Goal: Find specific page/section: Find specific page/section

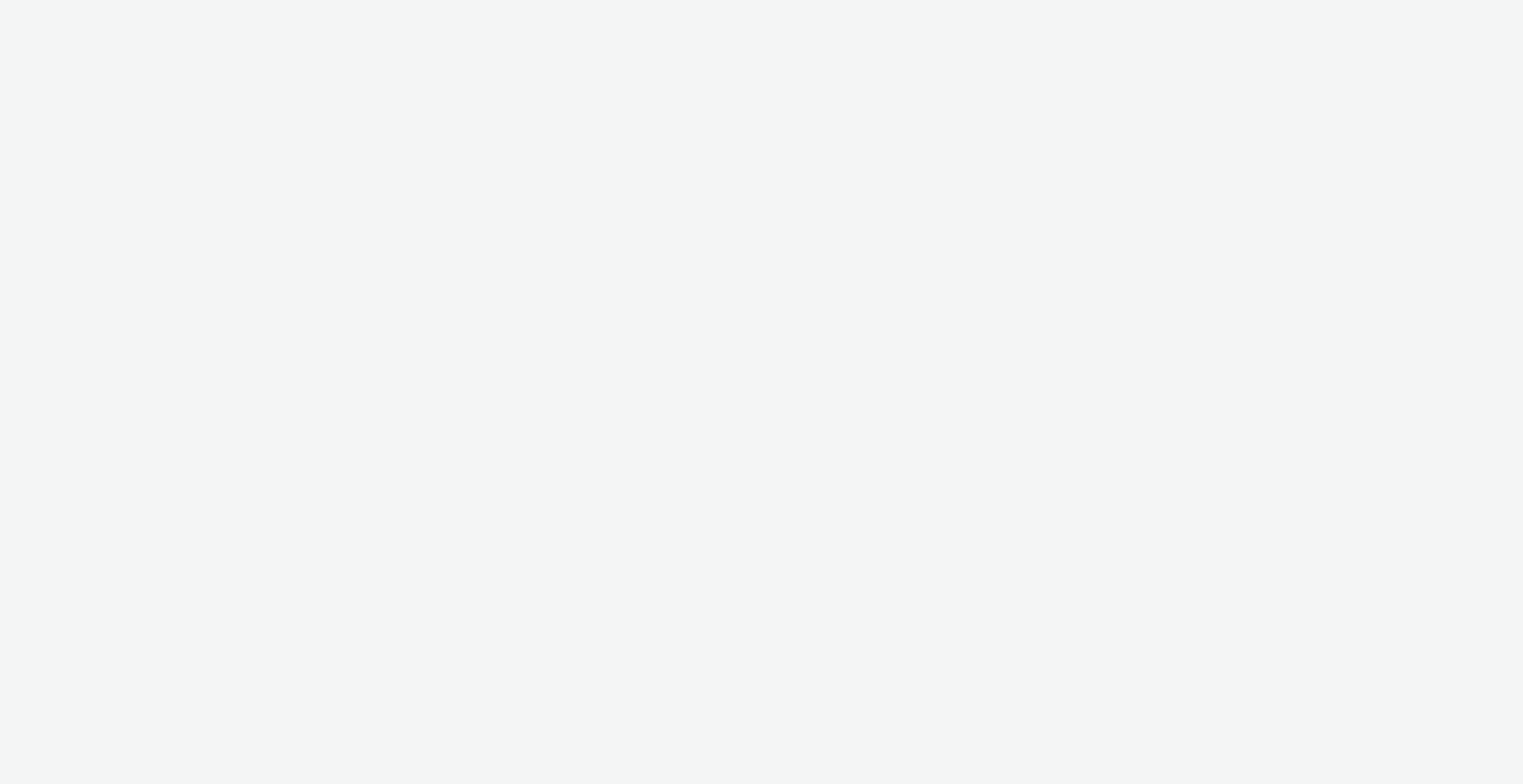
select select "6e0321bb-fa4f-48a7-92b5-065ad1241cb4"
select select "7d7b5aff-eb10-49ff-9fb4-161712d76f47"
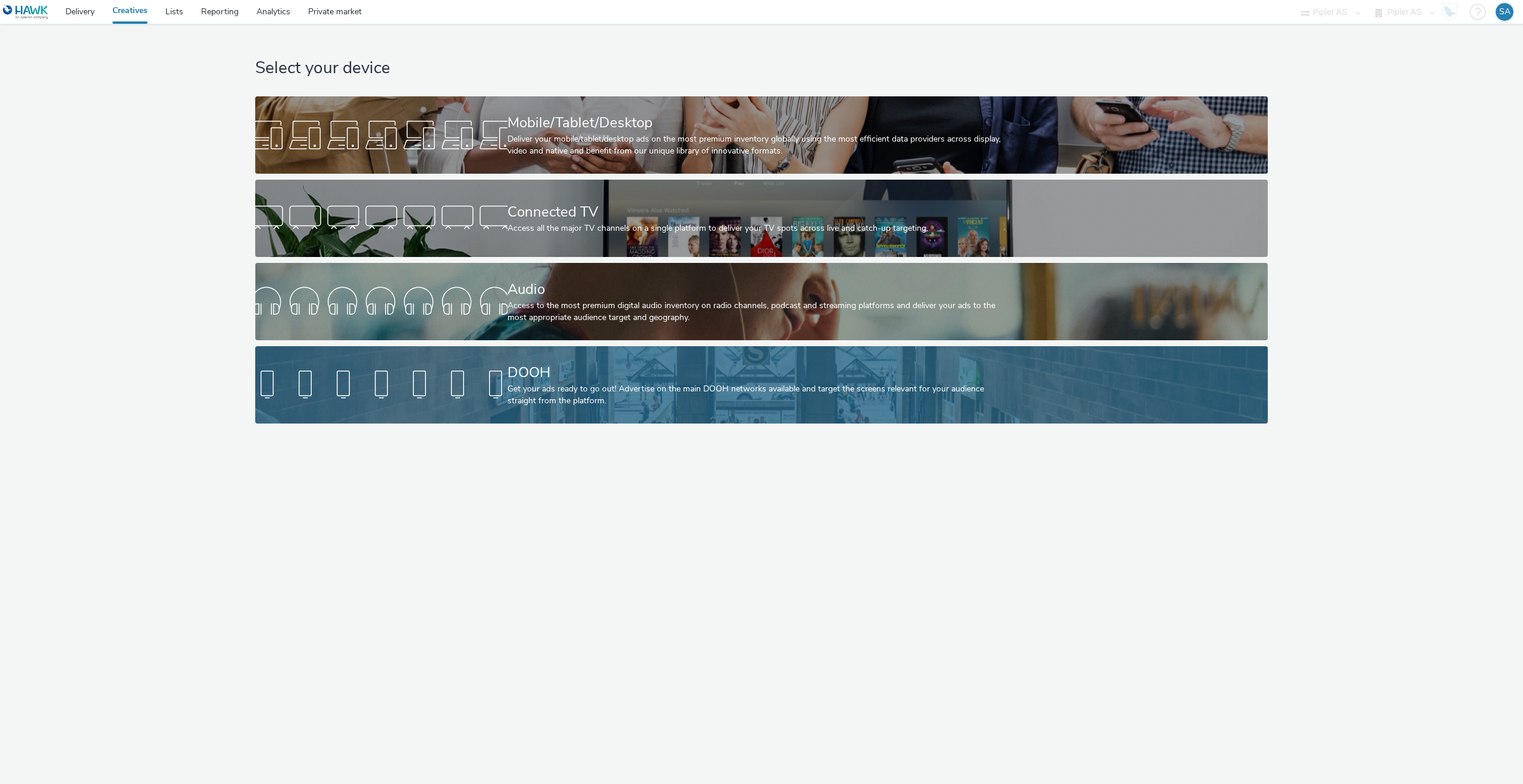
click at [470, 354] on link "DOOH Get your ads ready to go out! Advertise on the main DOOH networks availabl…" at bounding box center [762, 385] width 1013 height 77
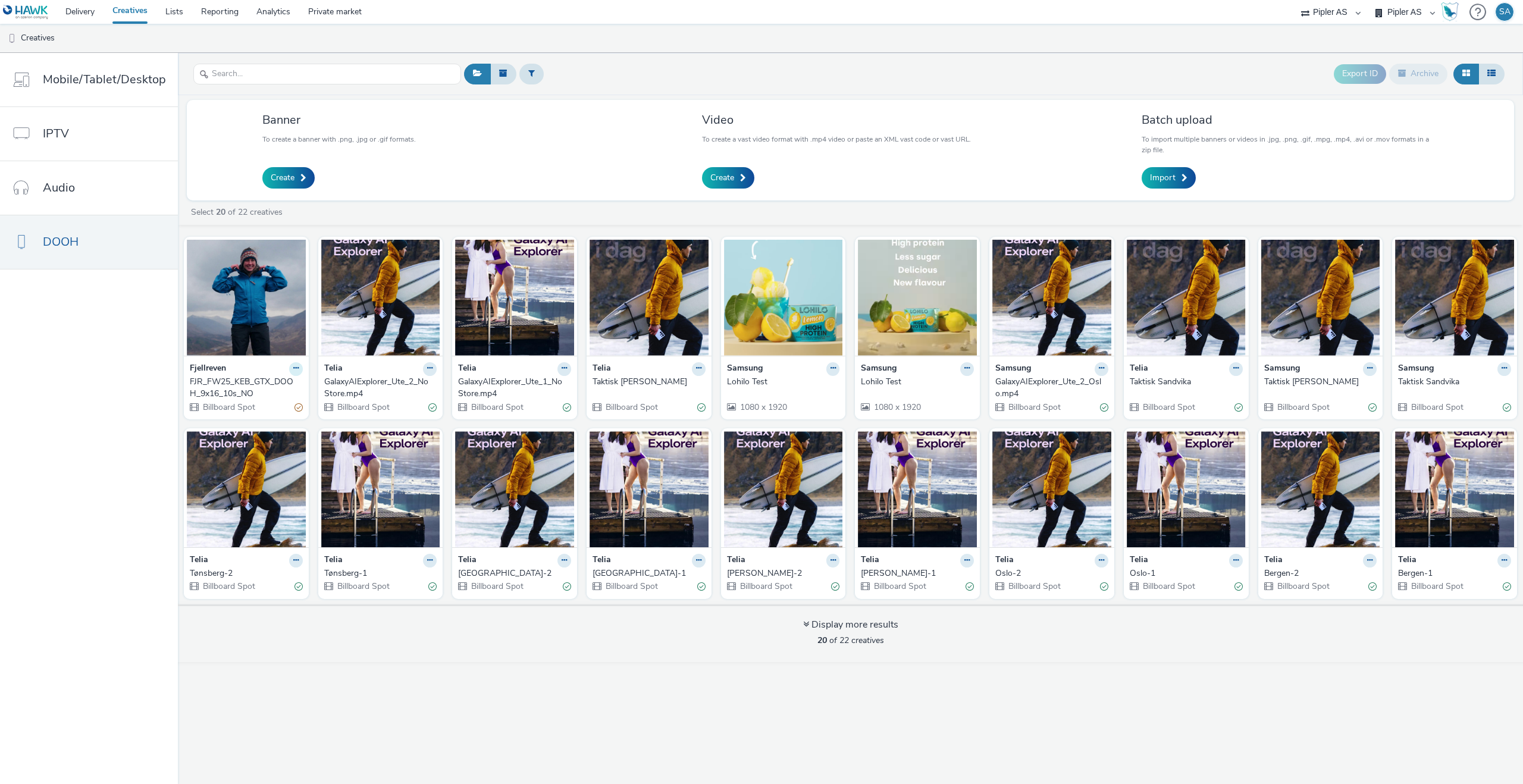
click at [293, 370] on icon at bounding box center [296, 368] width 5 height 7
click at [278, 338] on img at bounding box center [246, 298] width 119 height 116
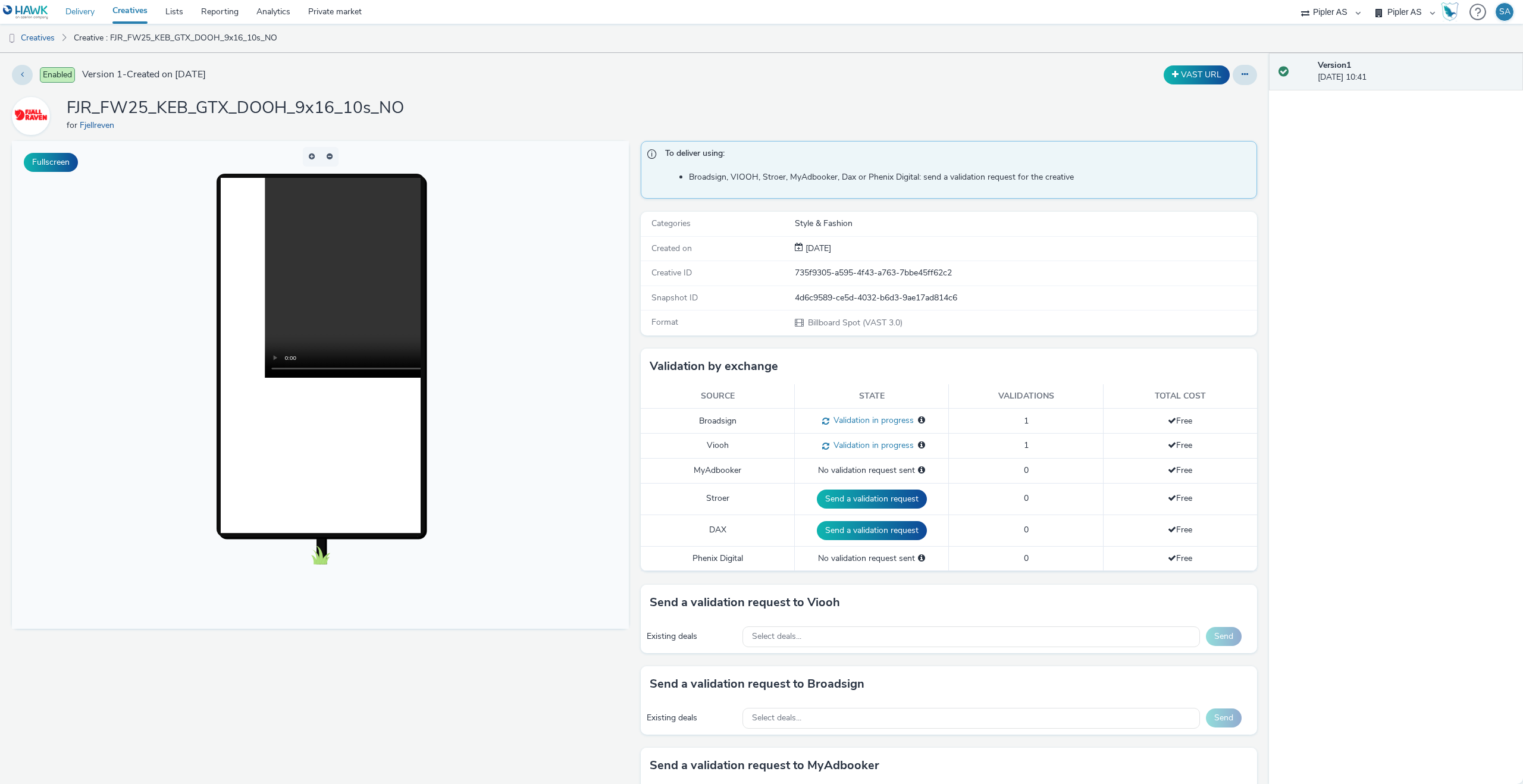
click at [79, 8] on link "Delivery" at bounding box center [80, 12] width 47 height 24
